Goal: Task Accomplishment & Management: Use online tool/utility

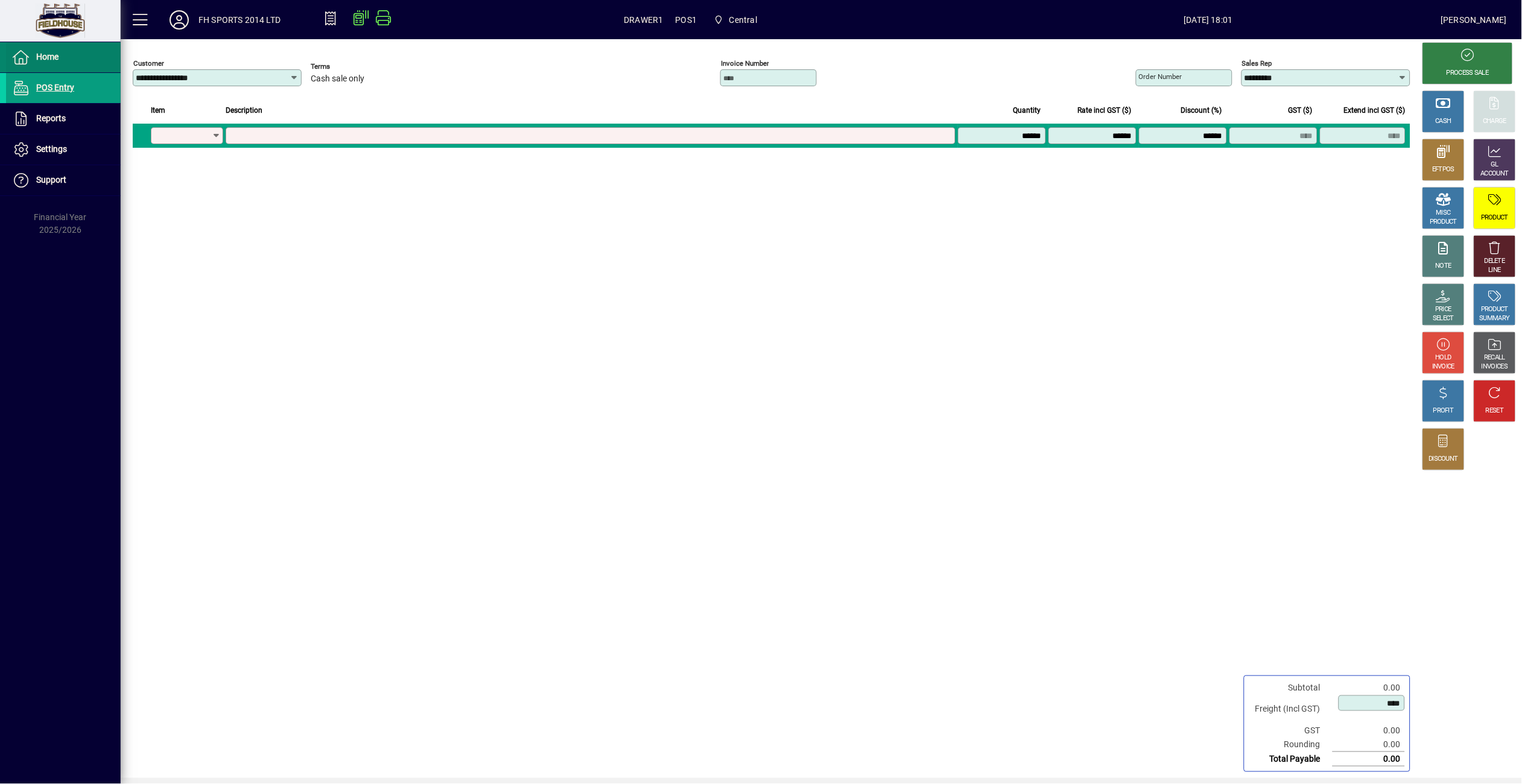
click at [48, 56] on span "Home" at bounding box center [47, 57] width 23 height 10
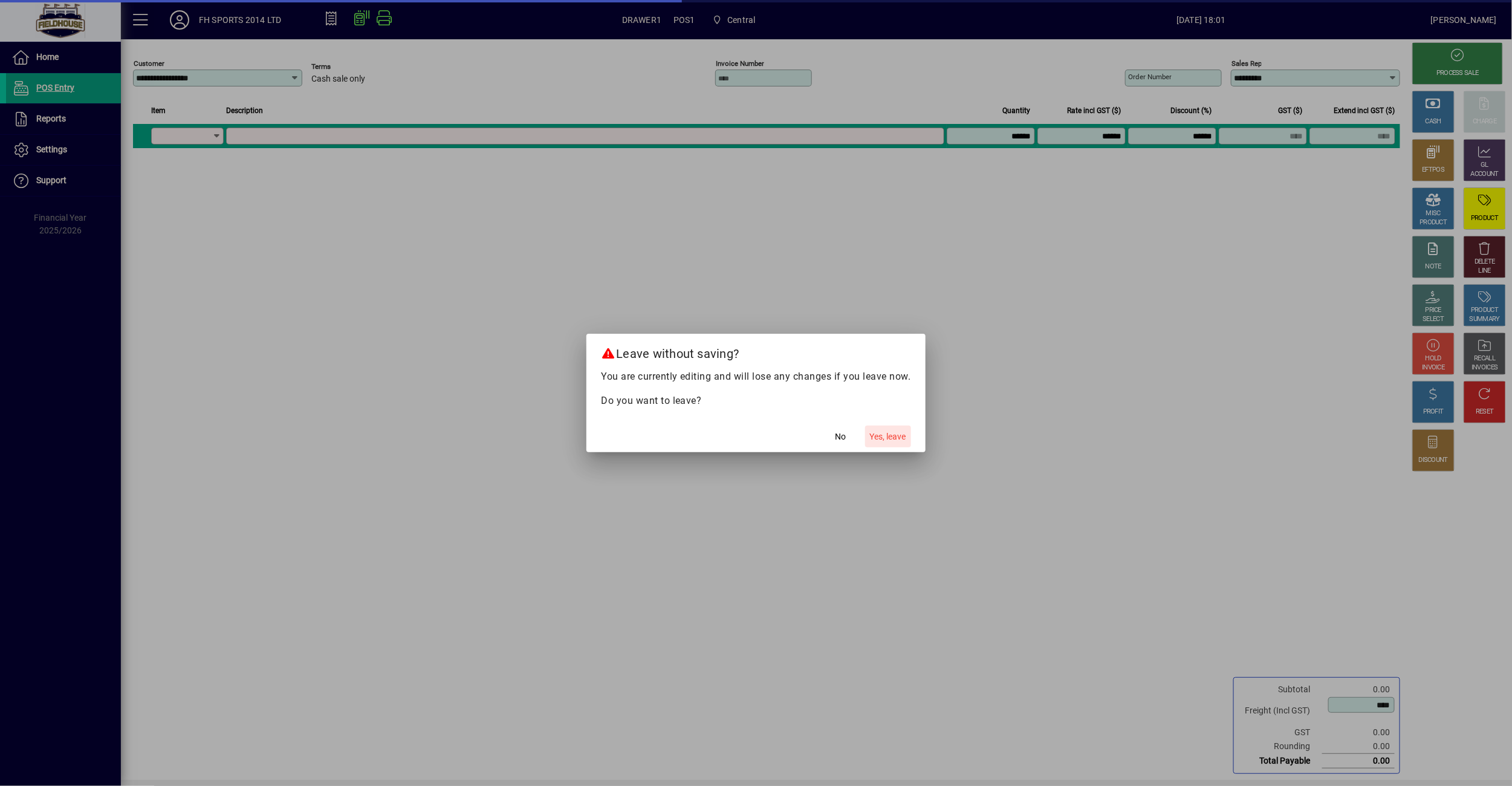
click at [896, 443] on span "Yes, leave" at bounding box center [888, 437] width 36 height 13
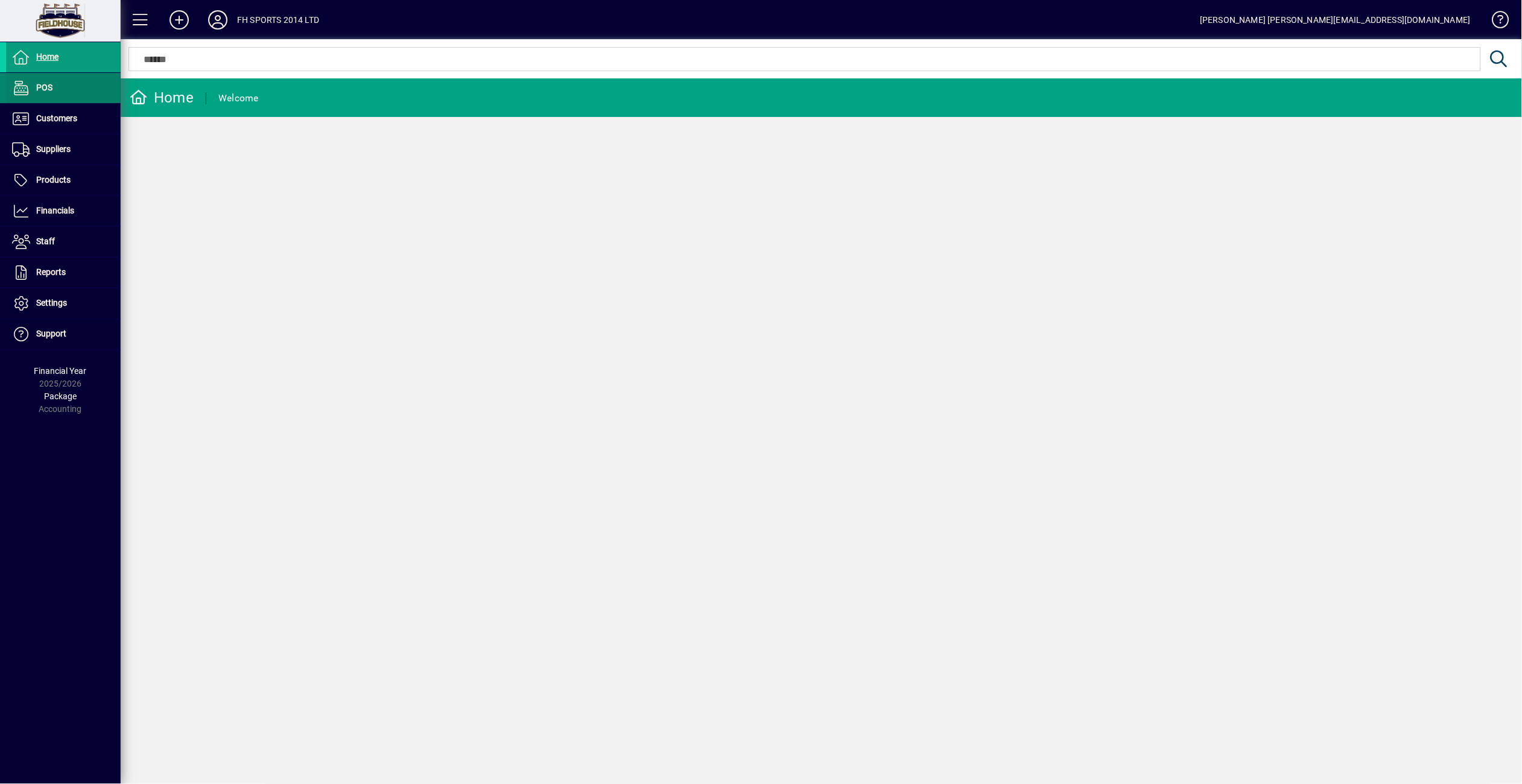
click at [72, 93] on span at bounding box center [63, 88] width 115 height 29
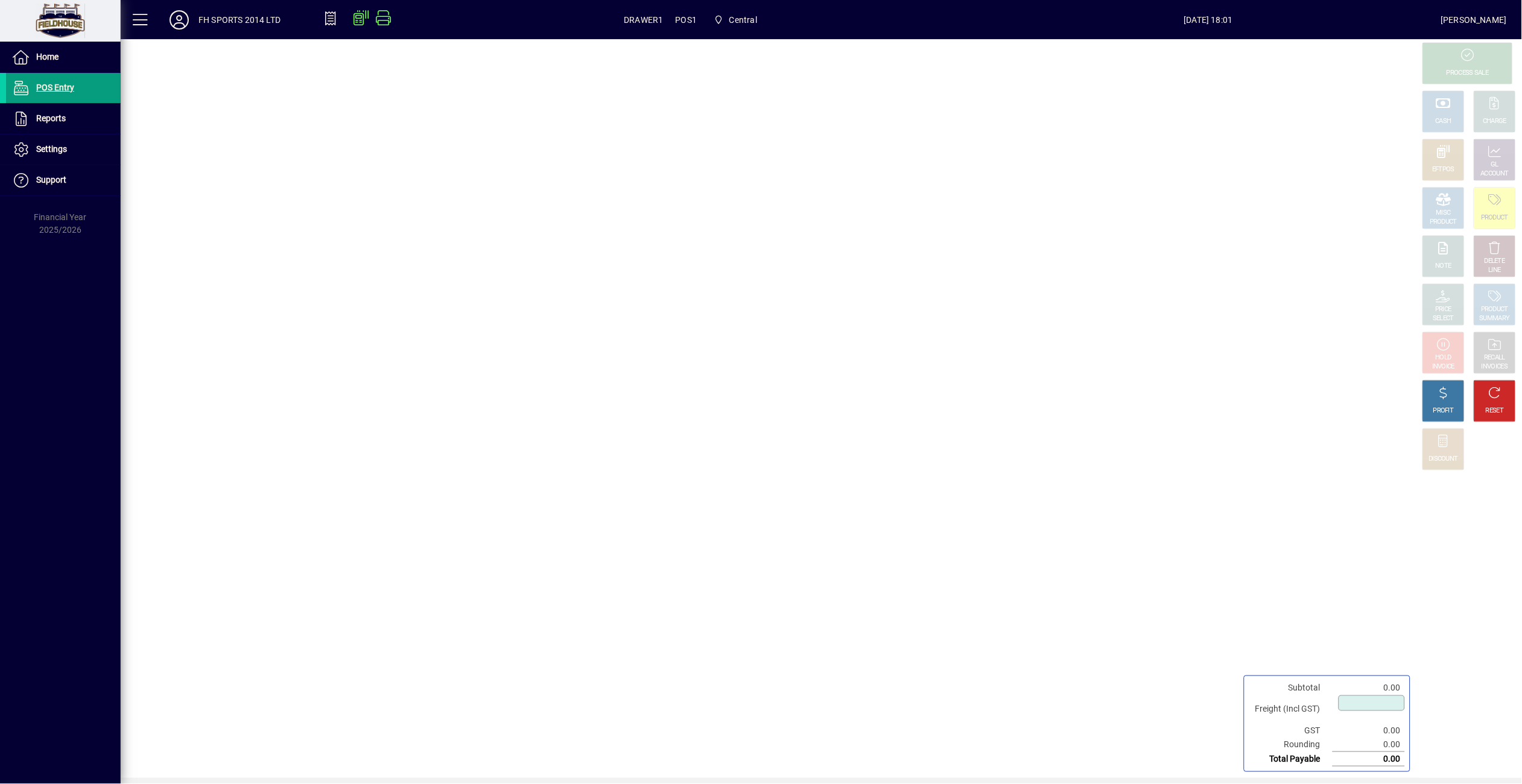
type input "****"
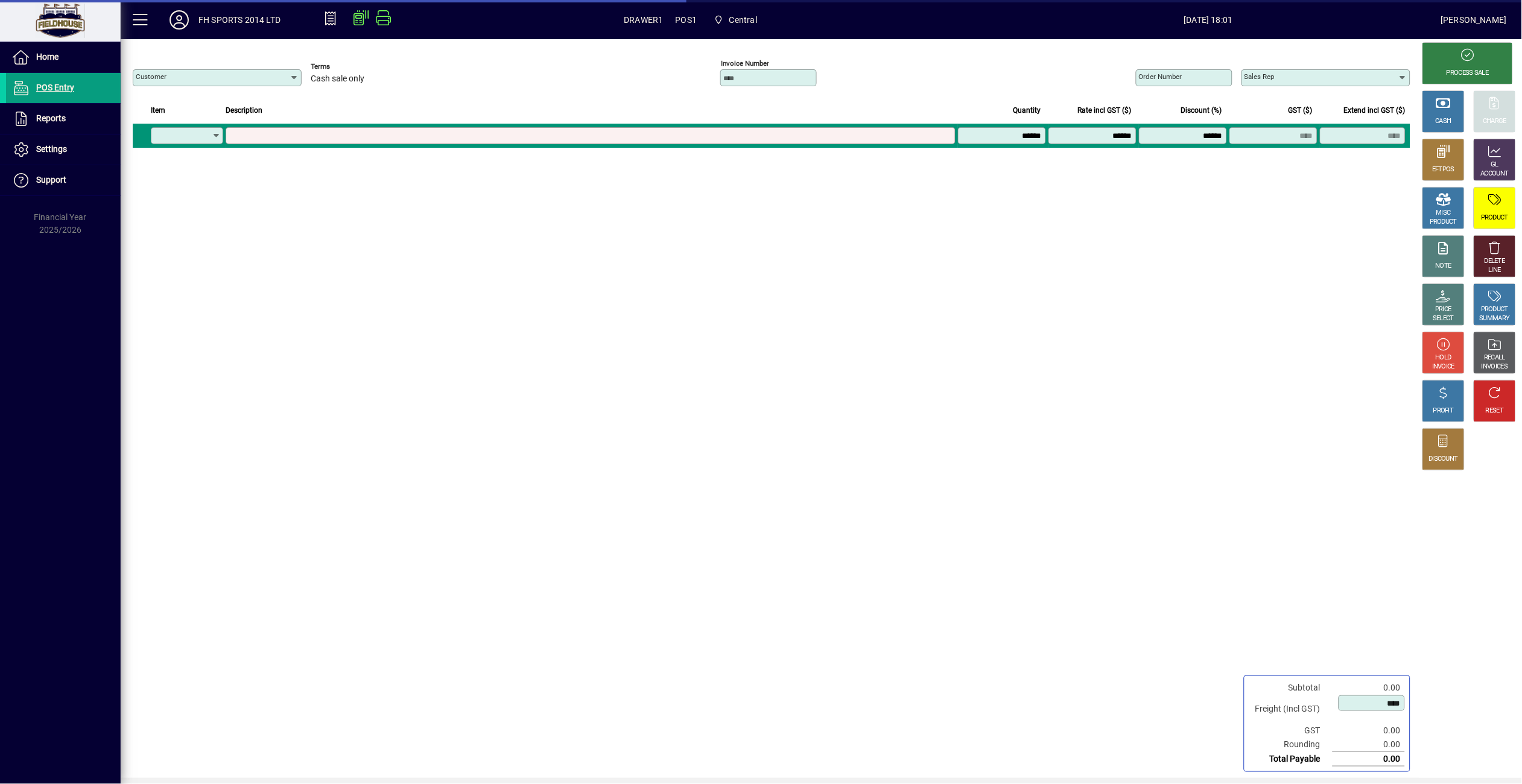
type input "**********"
type input "*********"
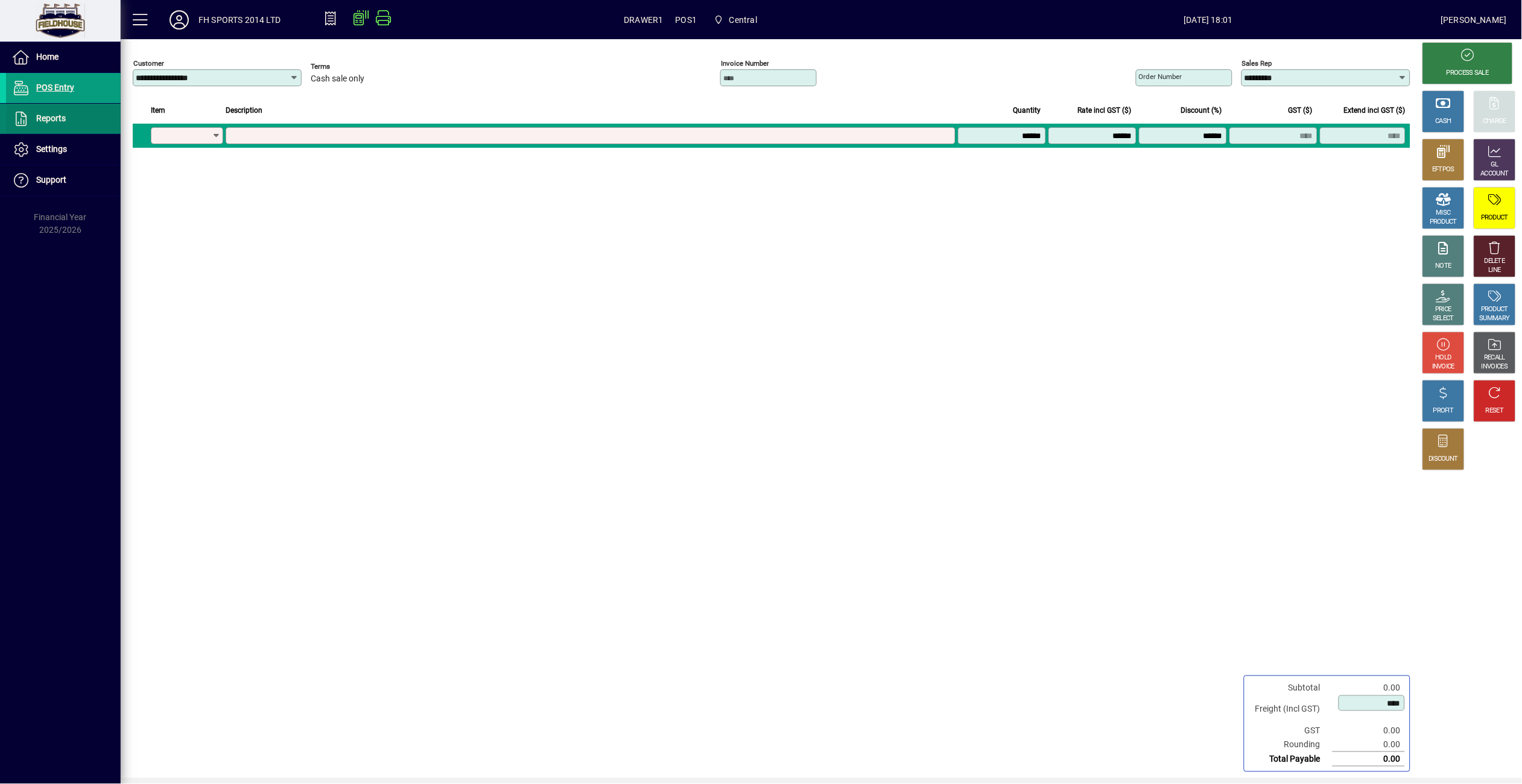
click at [59, 115] on span "Reports" at bounding box center [51, 118] width 30 height 10
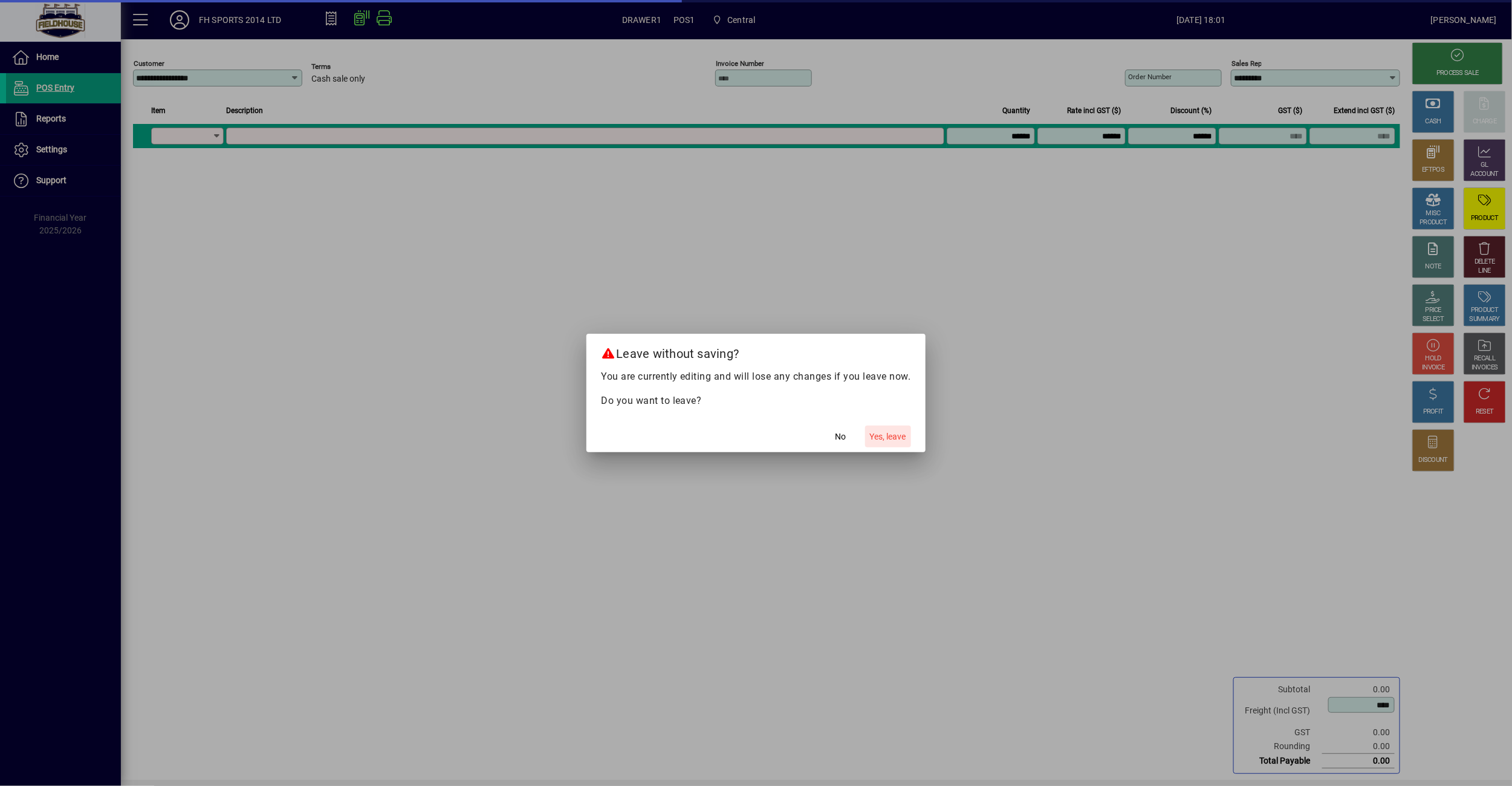
click at [881, 438] on span "Yes, leave" at bounding box center [888, 437] width 36 height 13
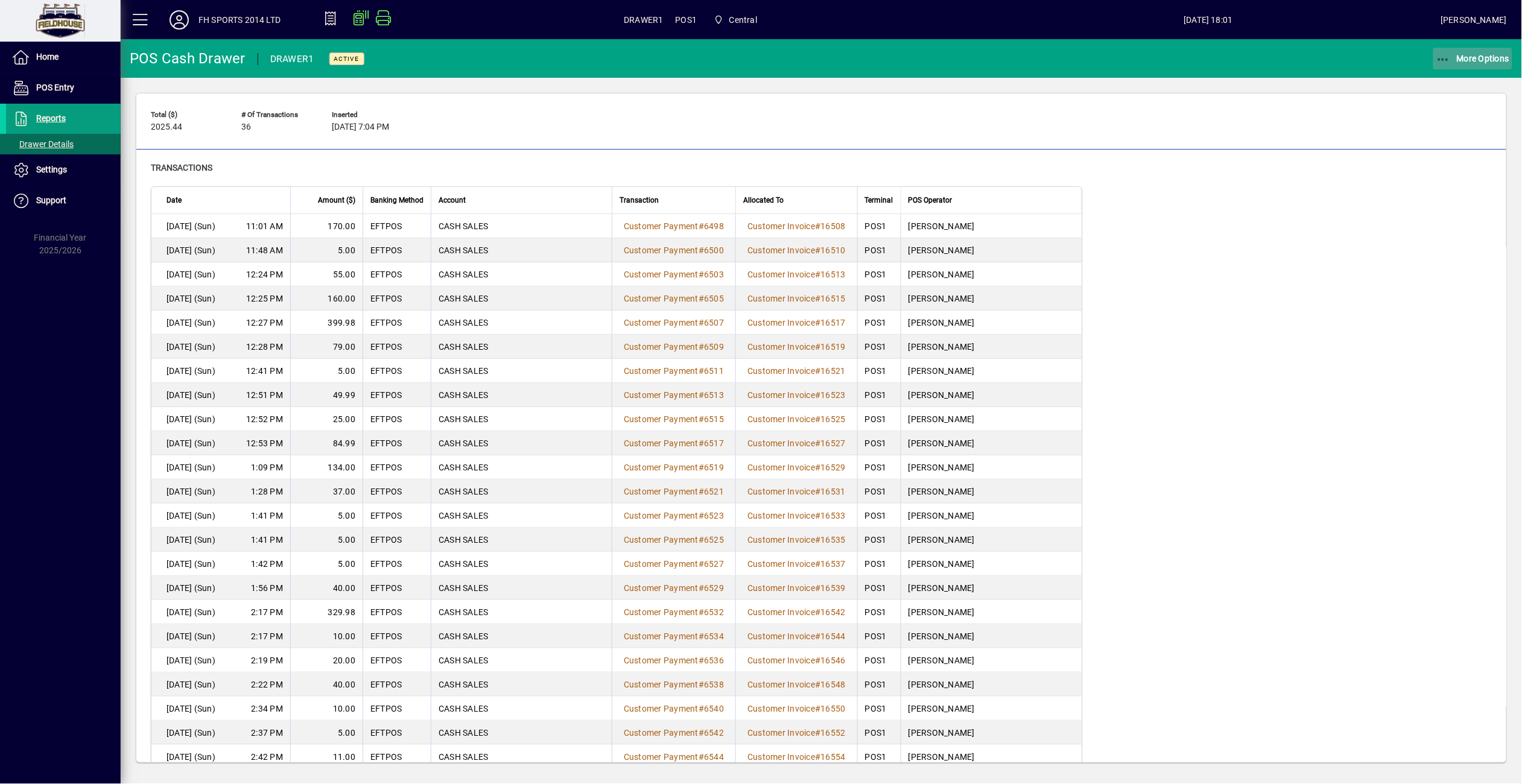
click at [1464, 57] on span "More Options" at bounding box center [1474, 59] width 74 height 10
click at [1451, 163] on span "Cash Drawer Report" at bounding box center [1459, 163] width 109 height 11
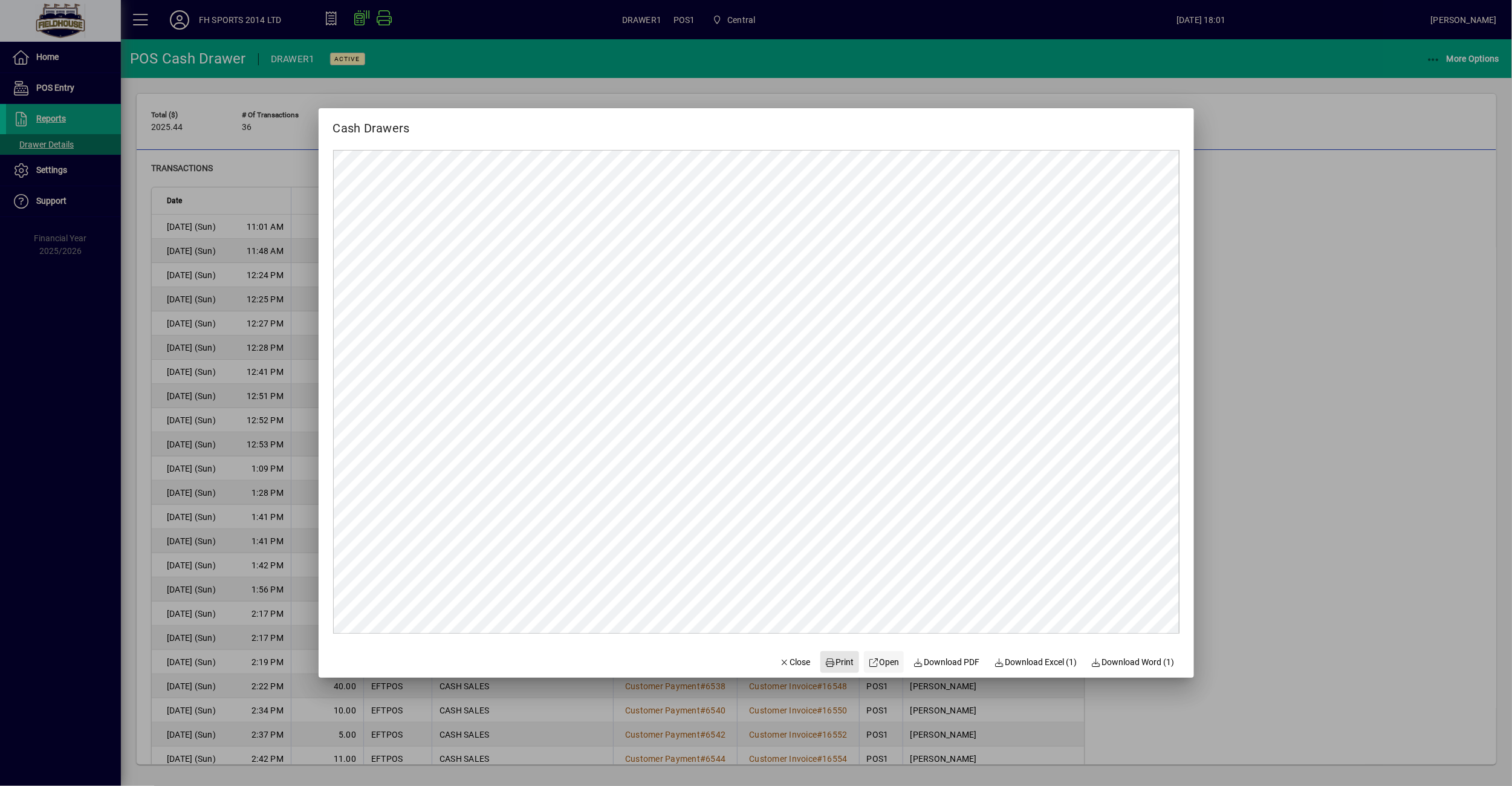
drag, startPoint x: 837, startPoint y: 664, endPoint x: 856, endPoint y: 658, distance: 19.9
click at [837, 664] on span "Print" at bounding box center [840, 663] width 29 height 13
click at [1433, 57] on div at bounding box center [756, 393] width 1512 height 786
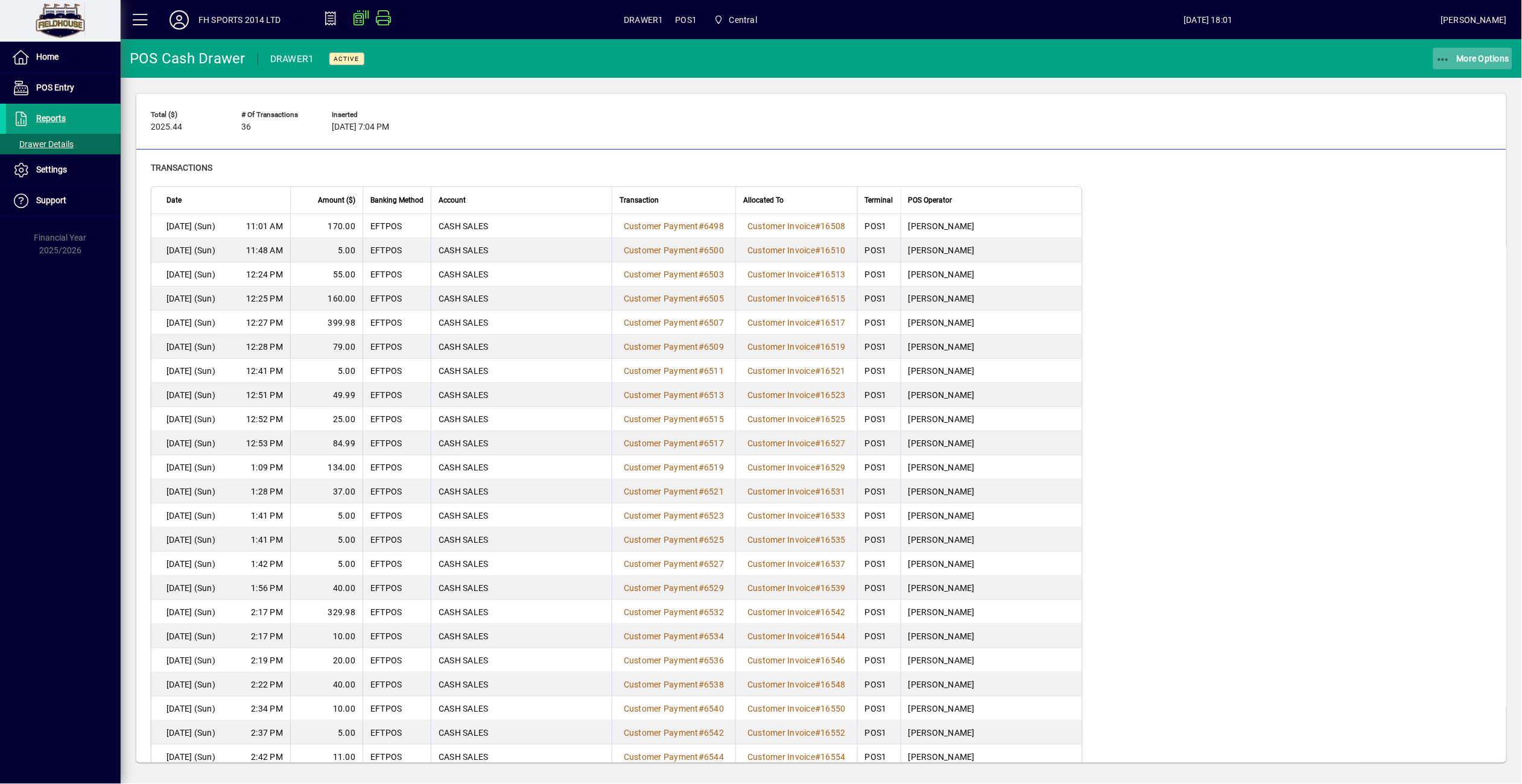
click at [1442, 57] on icon "button" at bounding box center [1444, 59] width 15 height 12
click at [1438, 87] on span "Remove" at bounding box center [1459, 85] width 109 height 14
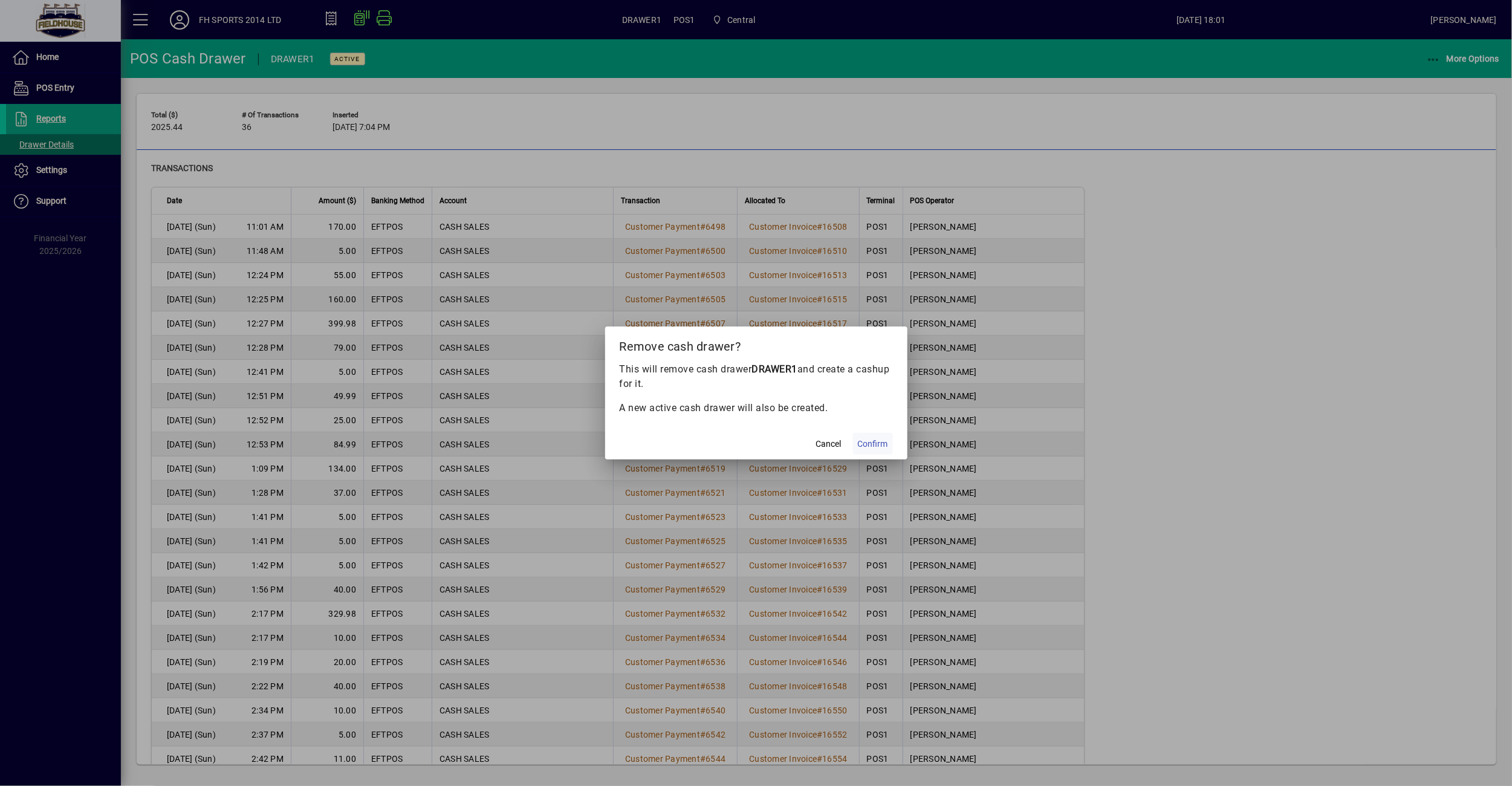
click at [865, 445] on span "Confirm" at bounding box center [874, 445] width 31 height 13
